Goal: Task Accomplishment & Management: Use online tool/utility

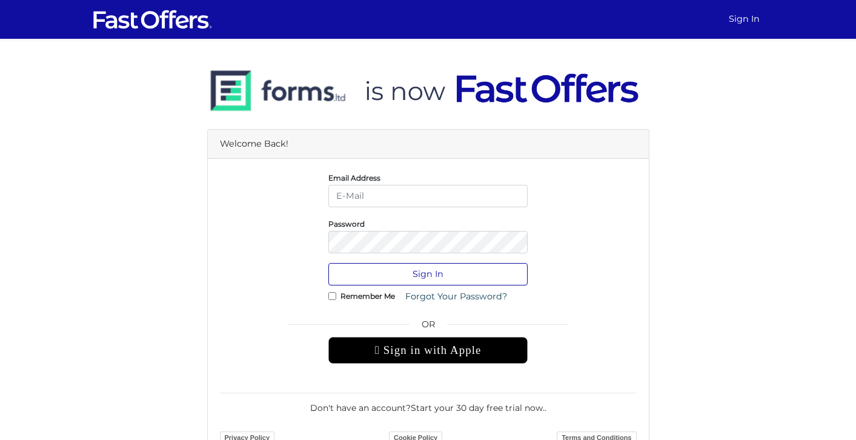
type input "[EMAIL_ADDRESS][DOMAIN_NAME]"
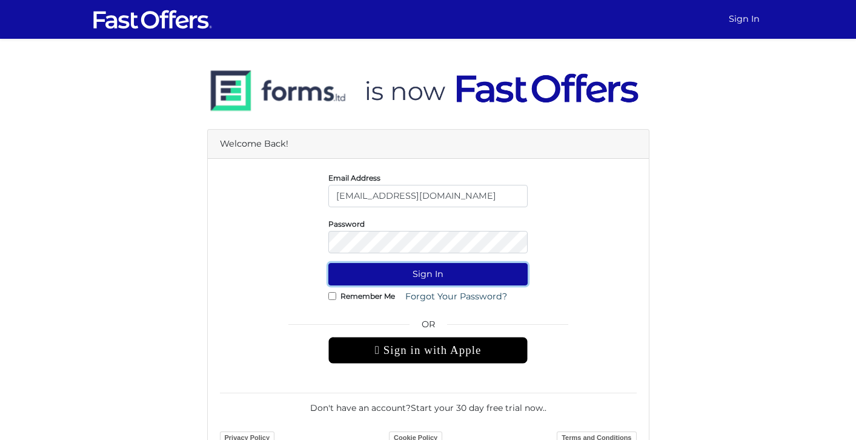
click at [411, 276] on button "Sign In" at bounding box center [427, 274] width 199 height 22
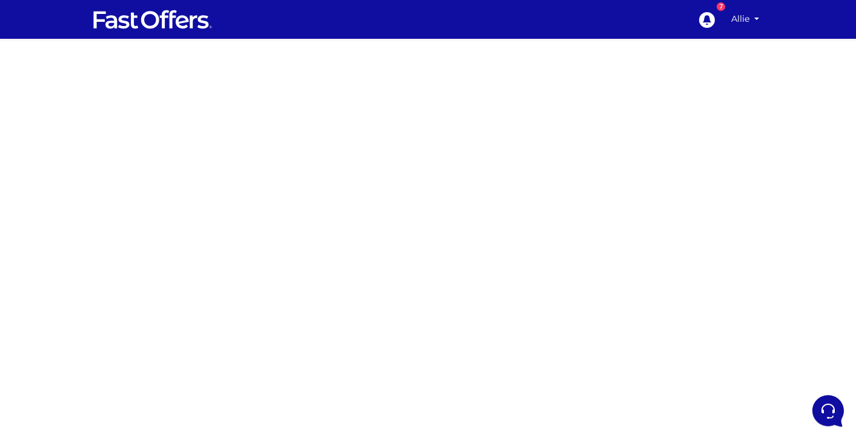
click at [657, 267] on div at bounding box center [428, 356] width 856 height 606
